Goal: Find specific page/section: Locate a particular part of the current website

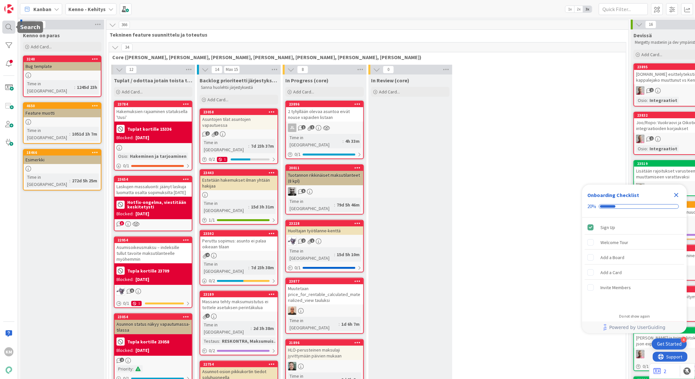
click at [7, 30] on div at bounding box center [8, 27] width 13 height 13
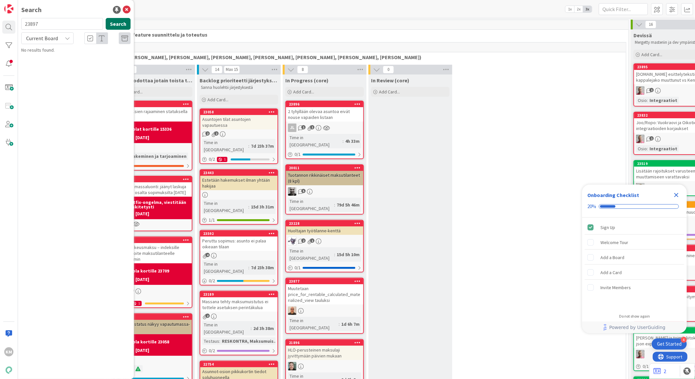
type input "23897"
click at [119, 23] on button "Search" at bounding box center [118, 24] width 25 height 12
click at [66, 43] on div "Current Board" at bounding box center [47, 38] width 52 height 12
click at [46, 64] on span "All Boards" at bounding box center [59, 65] width 68 height 10
click at [93, 58] on span "Tavoite (saunamaksu) ei tallennu sopimukselle" at bounding box center [69, 61] width 79 height 13
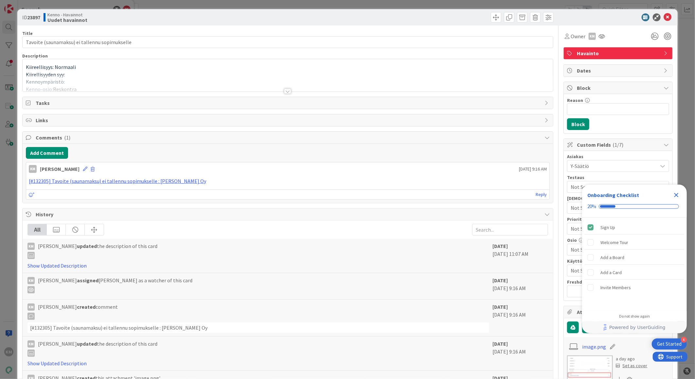
click at [663, 17] on icon at bounding box center [667, 17] width 8 height 8
